Goal: Information Seeking & Learning: Learn about a topic

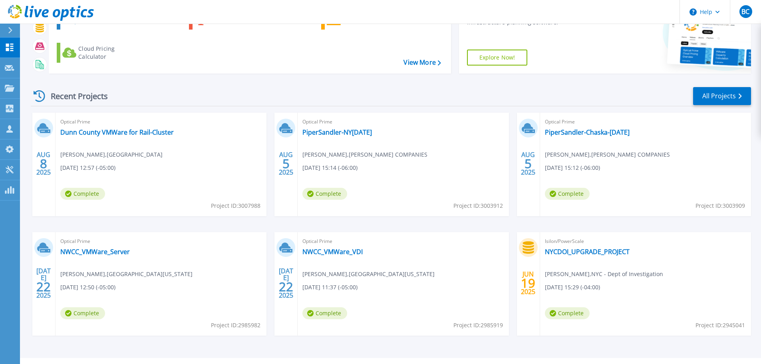
scroll to position [79, 0]
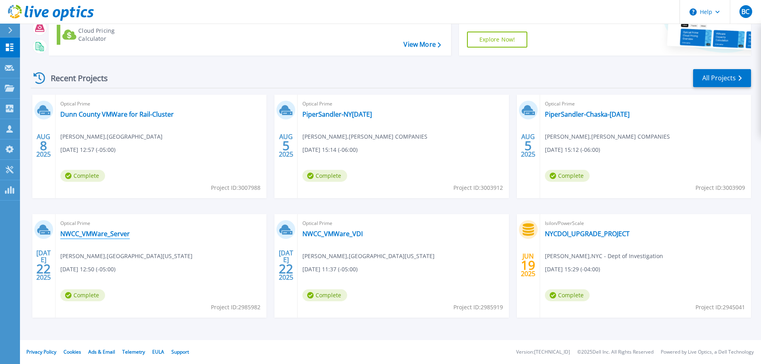
click at [95, 235] on link "NWCC_VMWare_Server" at bounding box center [95, 234] width 70 height 8
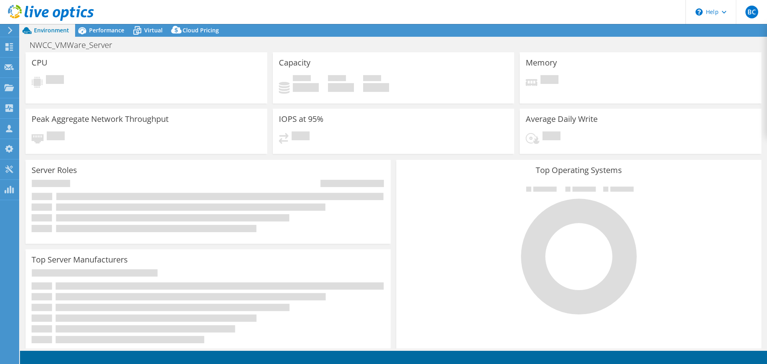
select select "USD"
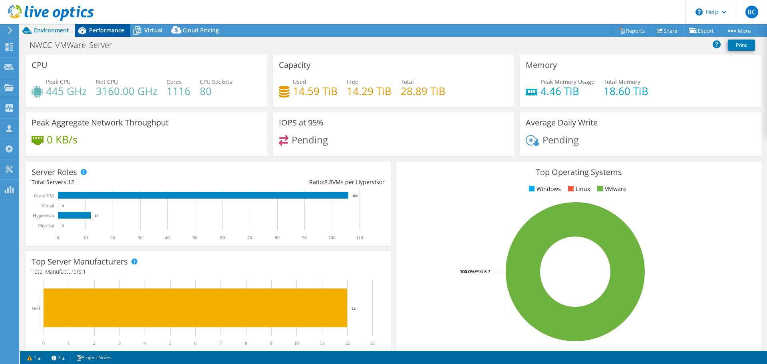
click at [110, 32] on span "Performance" at bounding box center [106, 30] width 35 height 8
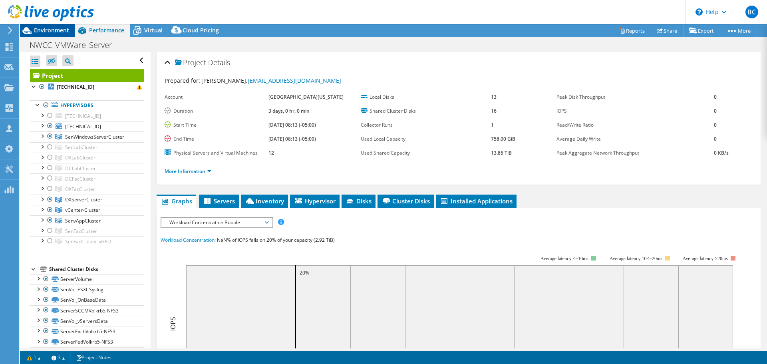
click at [50, 33] on span "Environment" at bounding box center [51, 30] width 35 height 8
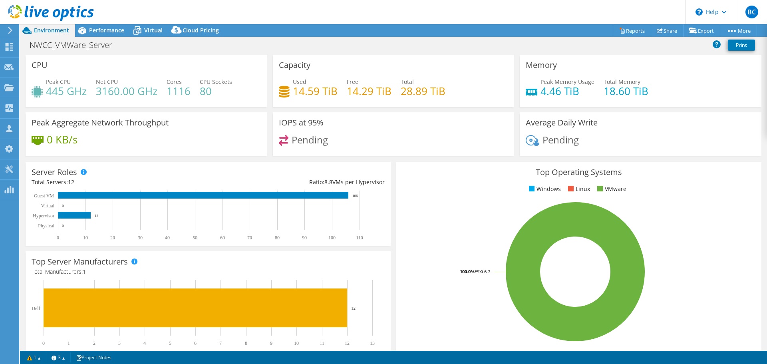
click at [88, 26] on div at bounding box center [47, 13] width 94 height 27
click at [104, 32] on span "Performance" at bounding box center [106, 30] width 35 height 8
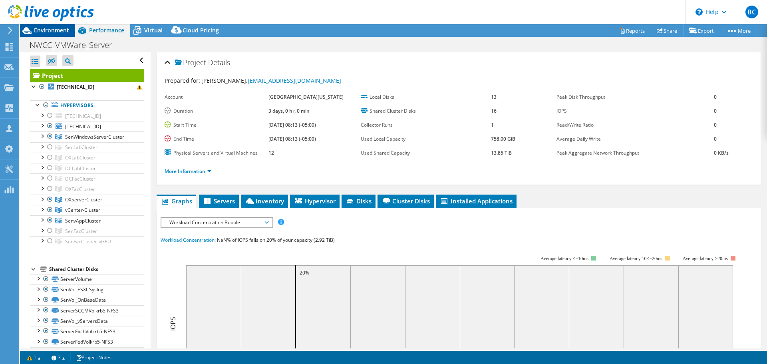
click at [55, 31] on span "Environment" at bounding box center [51, 30] width 35 height 8
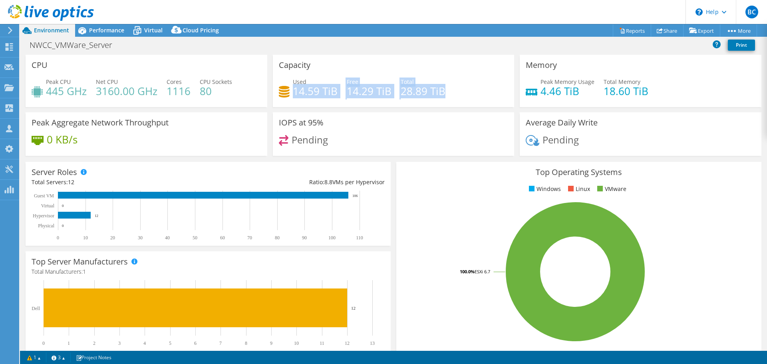
drag, startPoint x: 293, startPoint y: 91, endPoint x: 450, endPoint y: 87, distance: 157.5
click at [450, 87] on div "Used 14.59 TiB Free 14.29 TiB Total 28.89 TiB" at bounding box center [394, 91] width 230 height 26
